Goal: Task Accomplishment & Management: Use online tool/utility

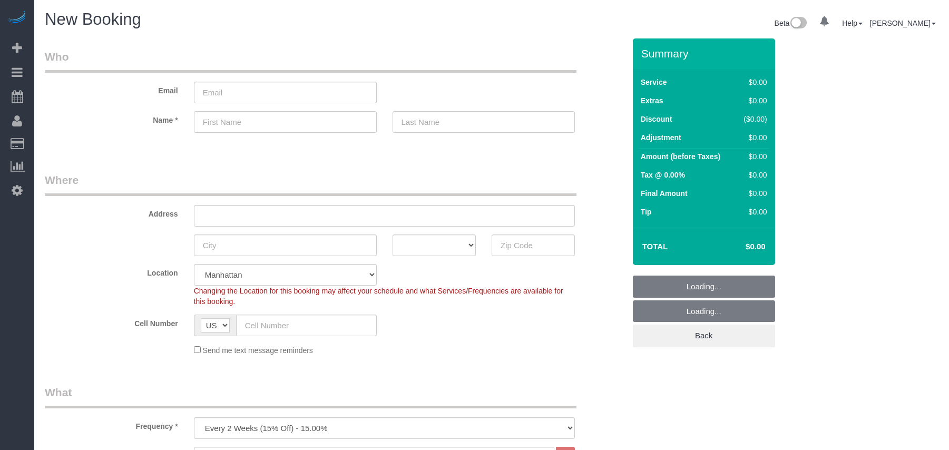
select select "number:89"
select select "number:90"
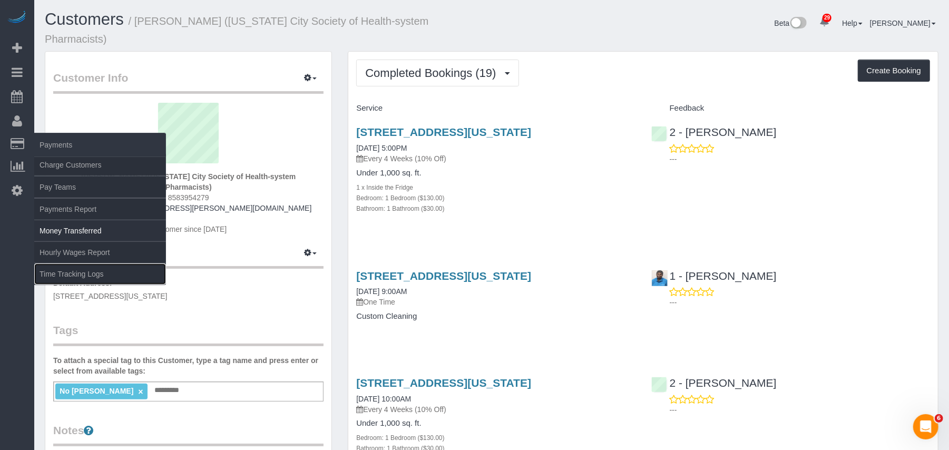
drag, startPoint x: 72, startPoint y: 272, endPoint x: 129, endPoint y: 237, distance: 66.9
click at [72, 272] on link "Time Tracking Logs" at bounding box center [100, 273] width 132 height 21
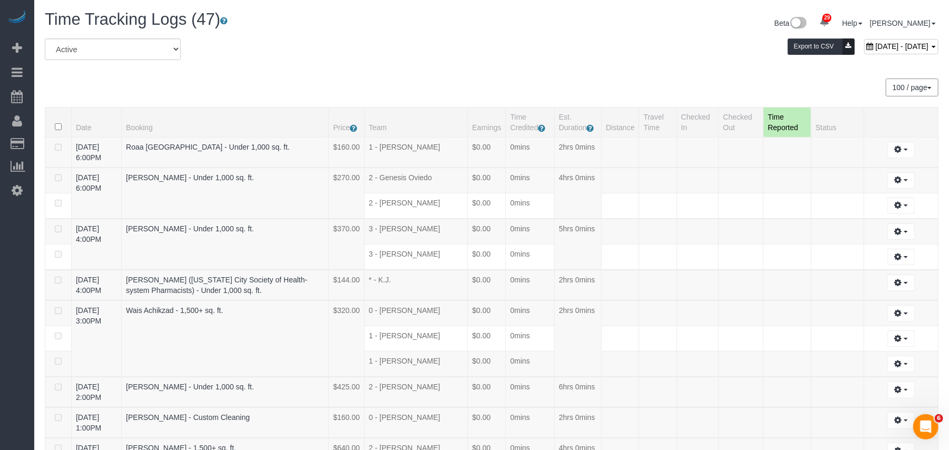
click at [510, 57] on div "[DATE] - [DATE] Export to CSV" at bounding box center [643, 48] width 606 height 21
